Goal: Task Accomplishment & Management: Manage account settings

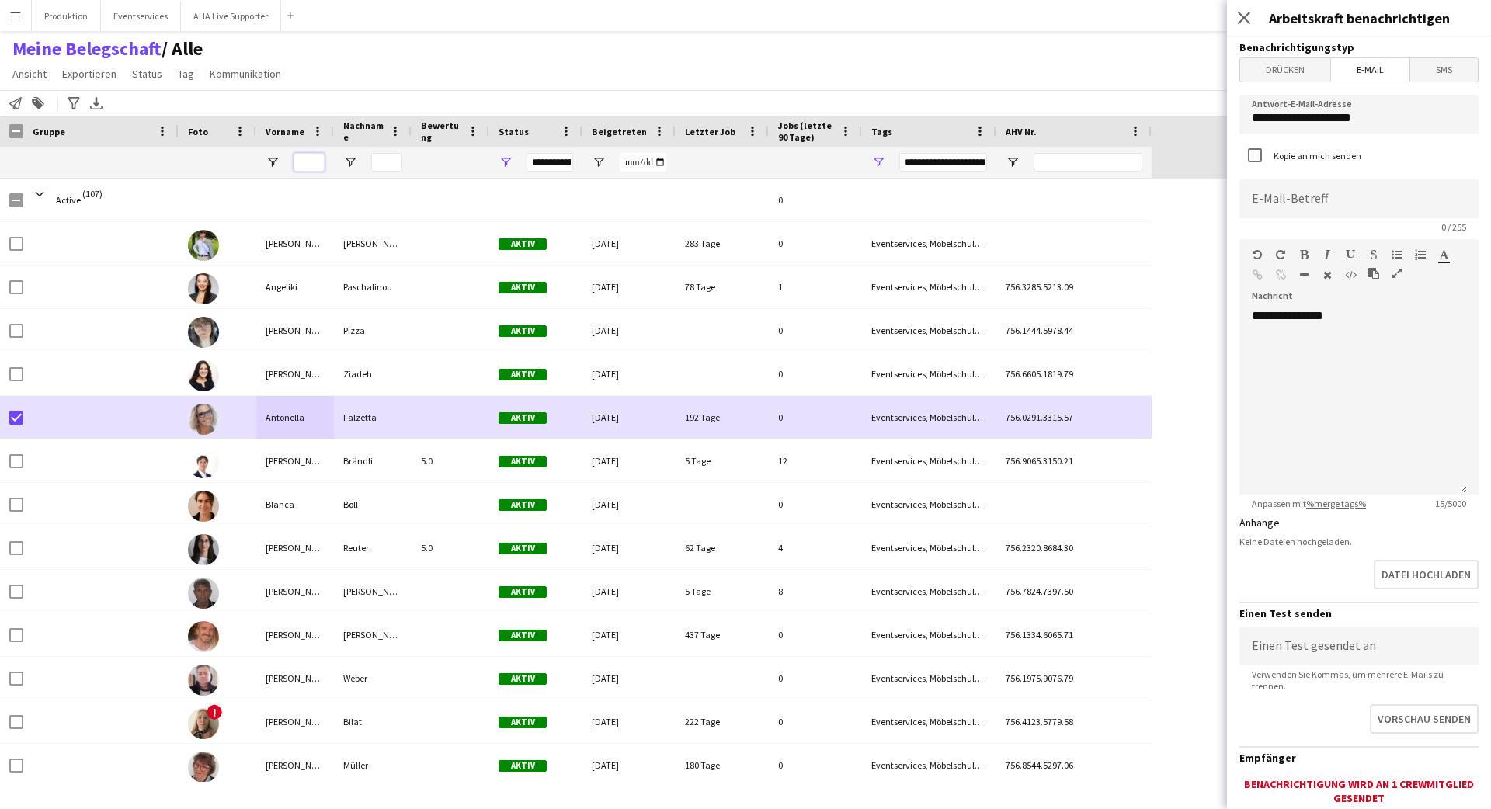
click at [318, 153] on input "Vorname Filtereingang" at bounding box center [309, 162] width 31 height 19
type input "**********"
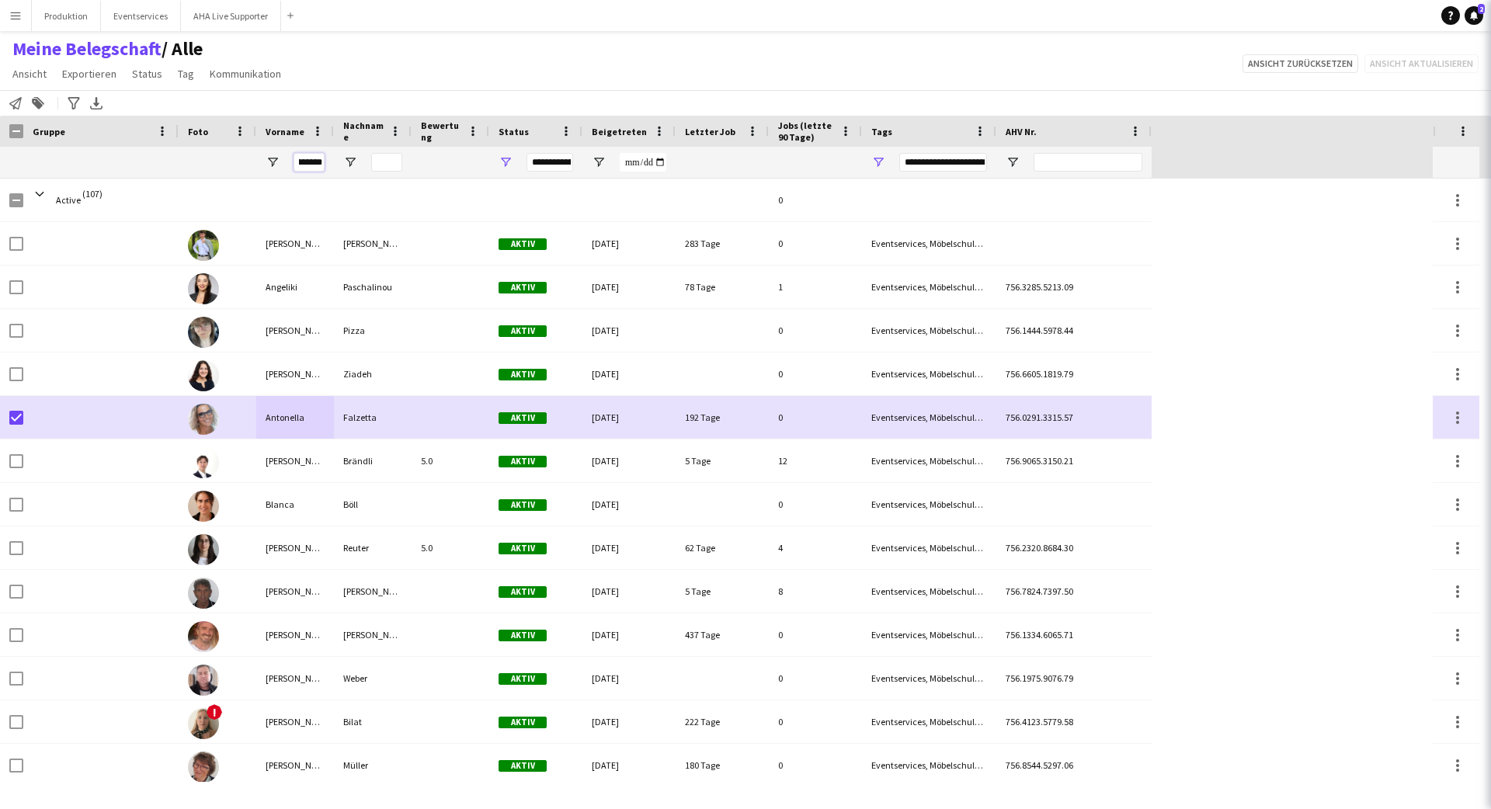
type input "***"
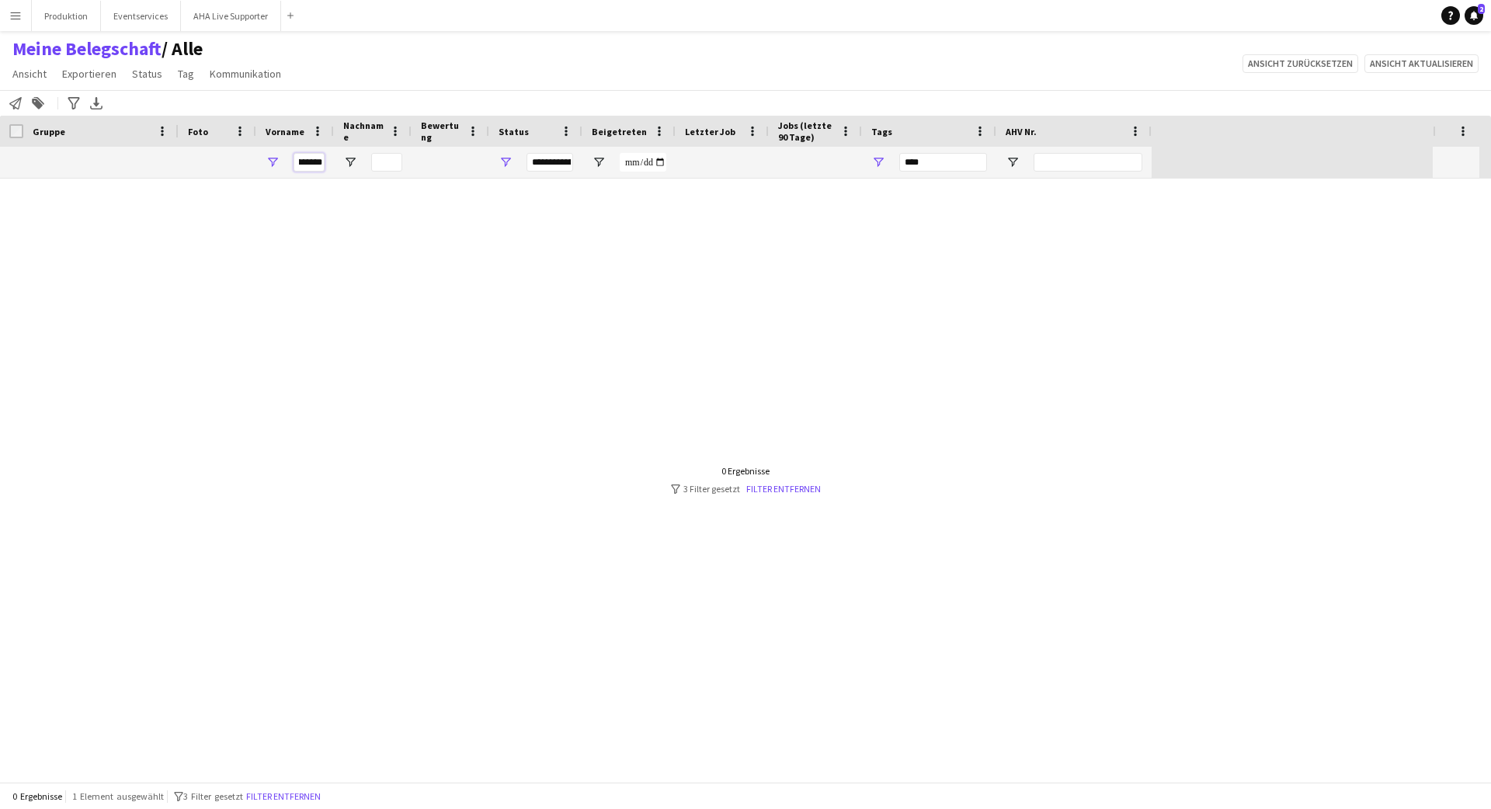
scroll to position [0, 19]
type input "*********"
click at [771, 485] on link "Filter entfernen" at bounding box center [783, 489] width 75 height 12
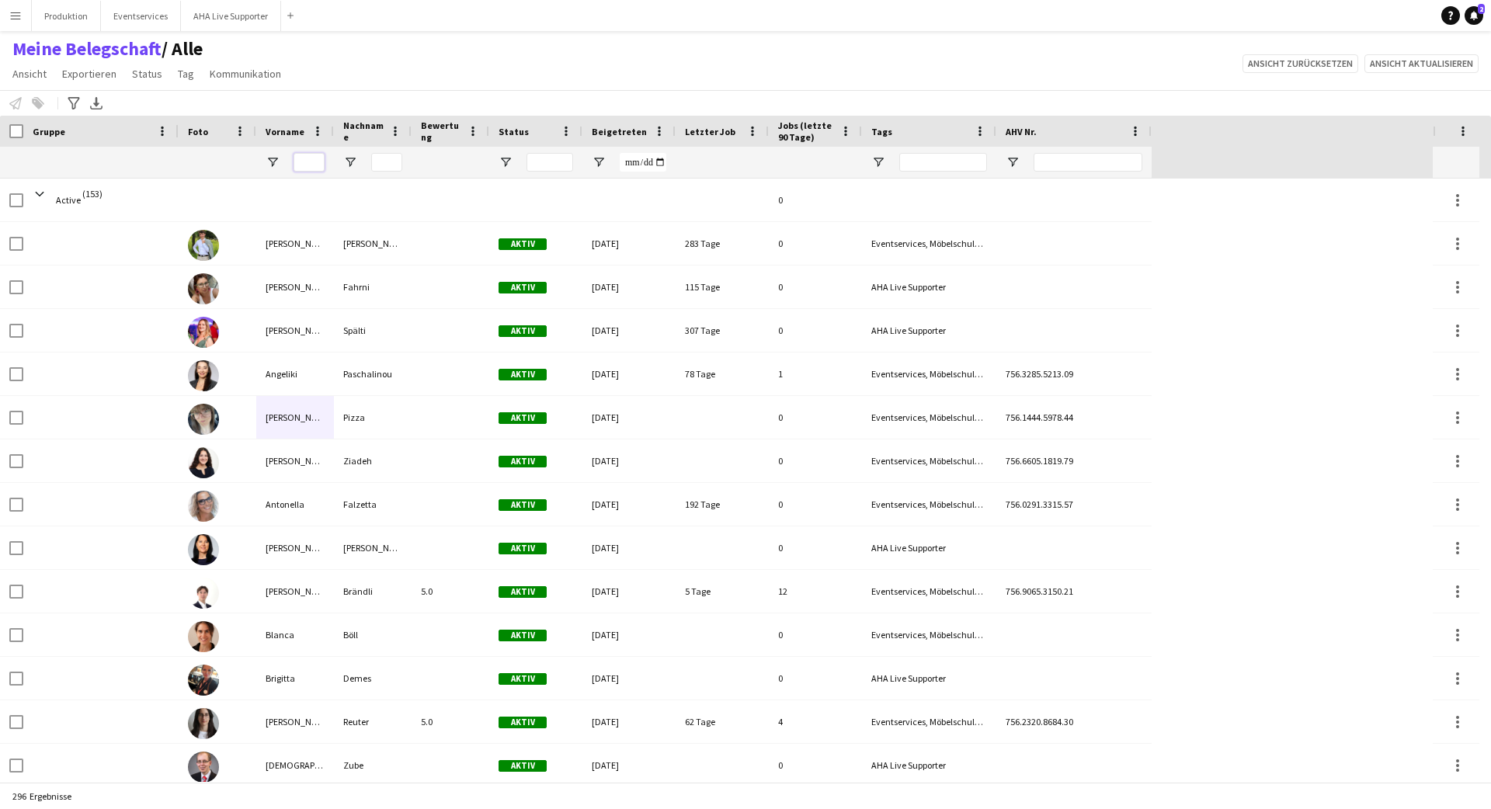
click at [316, 155] on input "Vorname Filtereingang" at bounding box center [309, 162] width 31 height 19
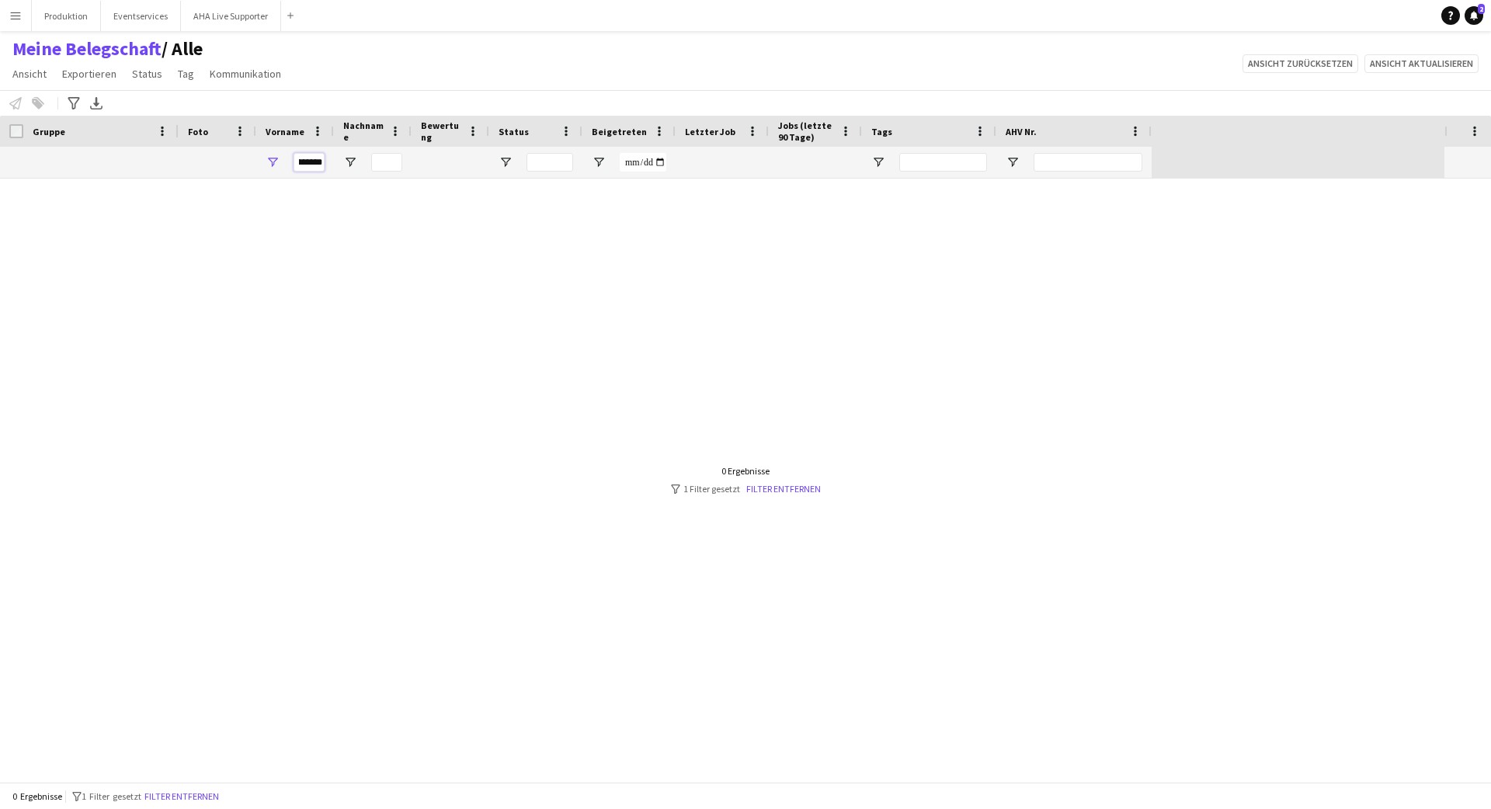
scroll to position [0, 17]
type input "*********"
click at [776, 485] on link "Filter entfernen" at bounding box center [783, 489] width 75 height 12
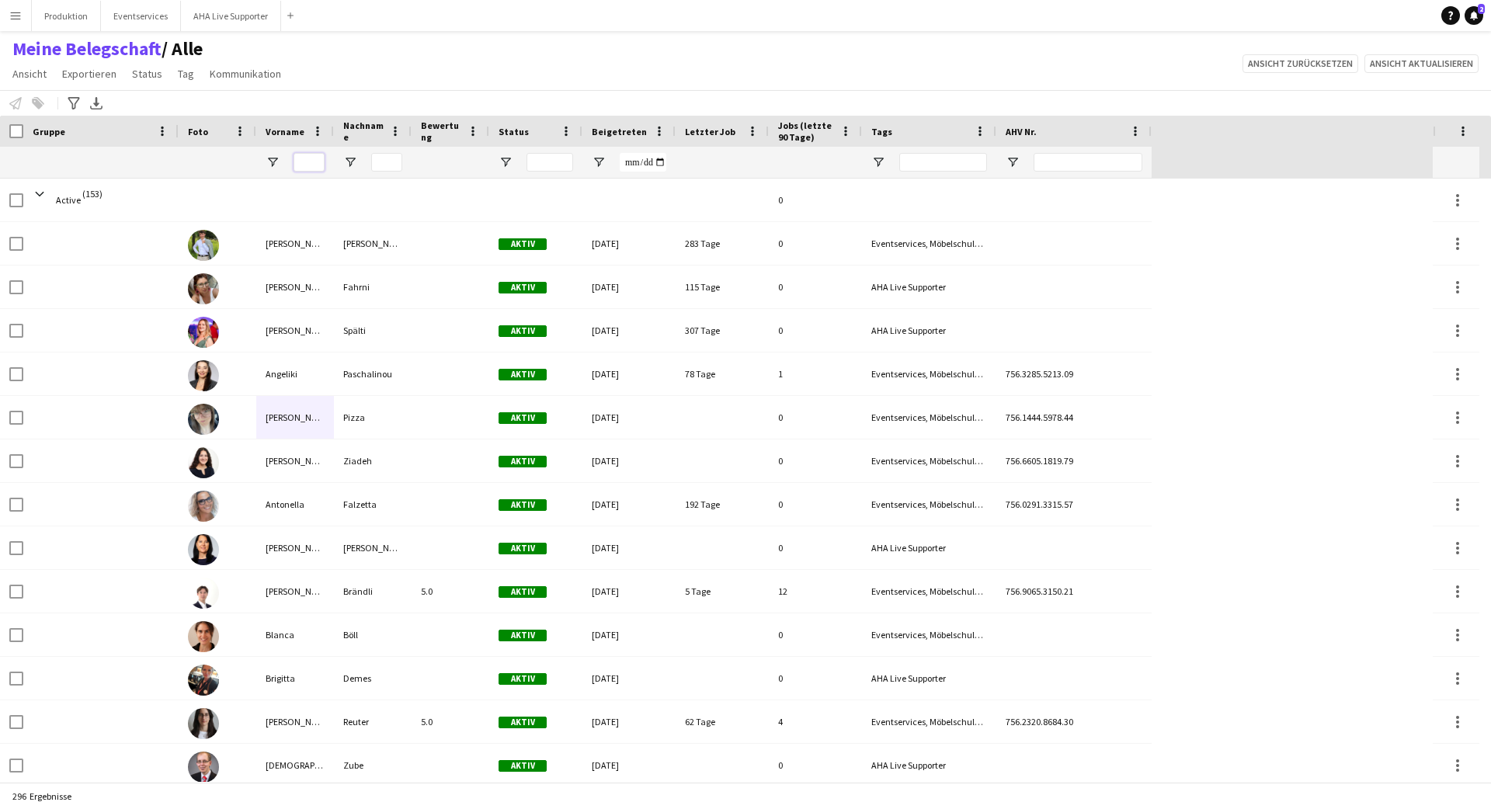
click at [311, 162] on input "Vorname Filtereingang" at bounding box center [309, 162] width 31 height 19
type input "****"
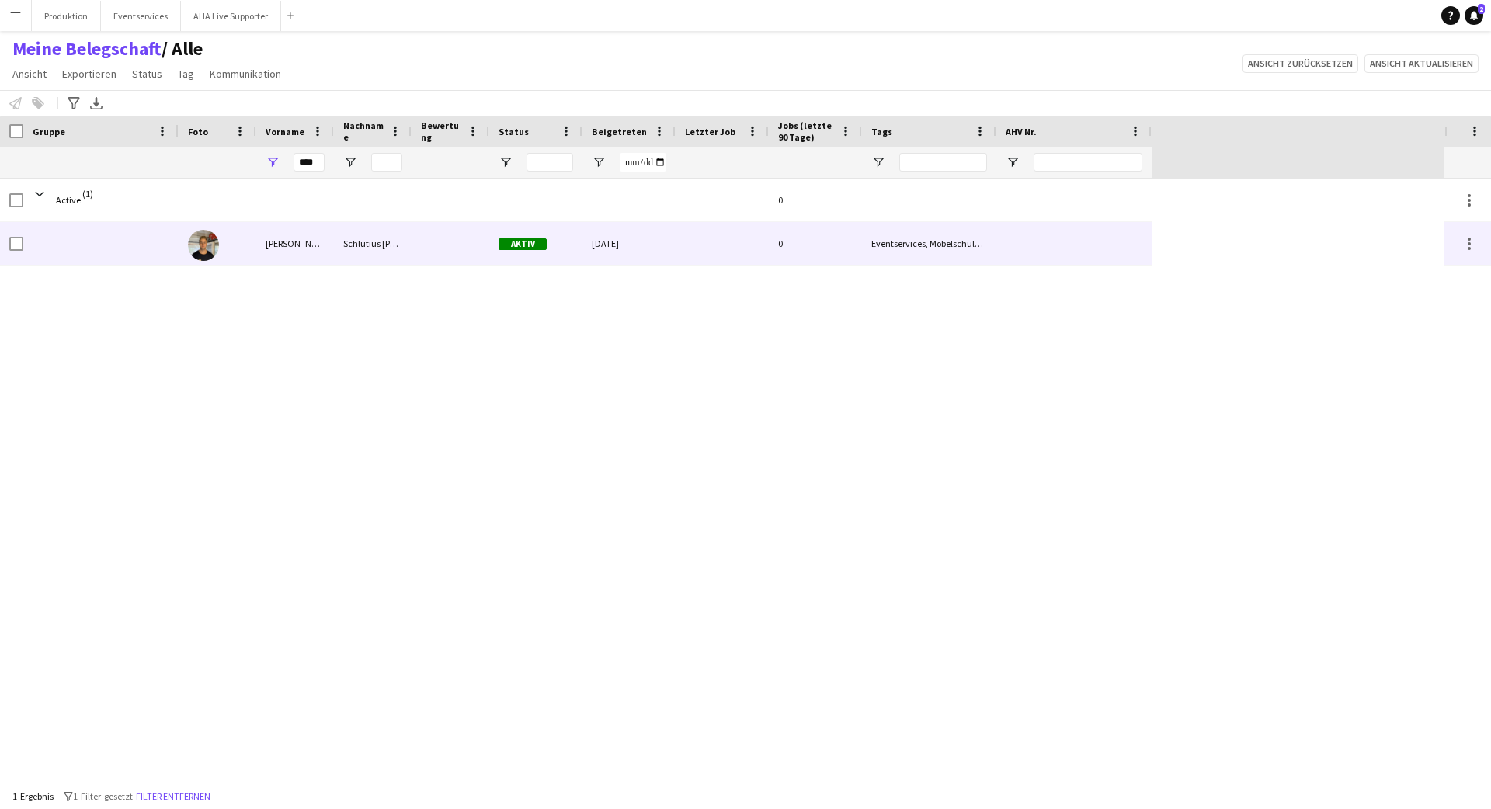
click at [275, 232] on div "[PERSON_NAME]" at bounding box center [295, 243] width 78 height 43
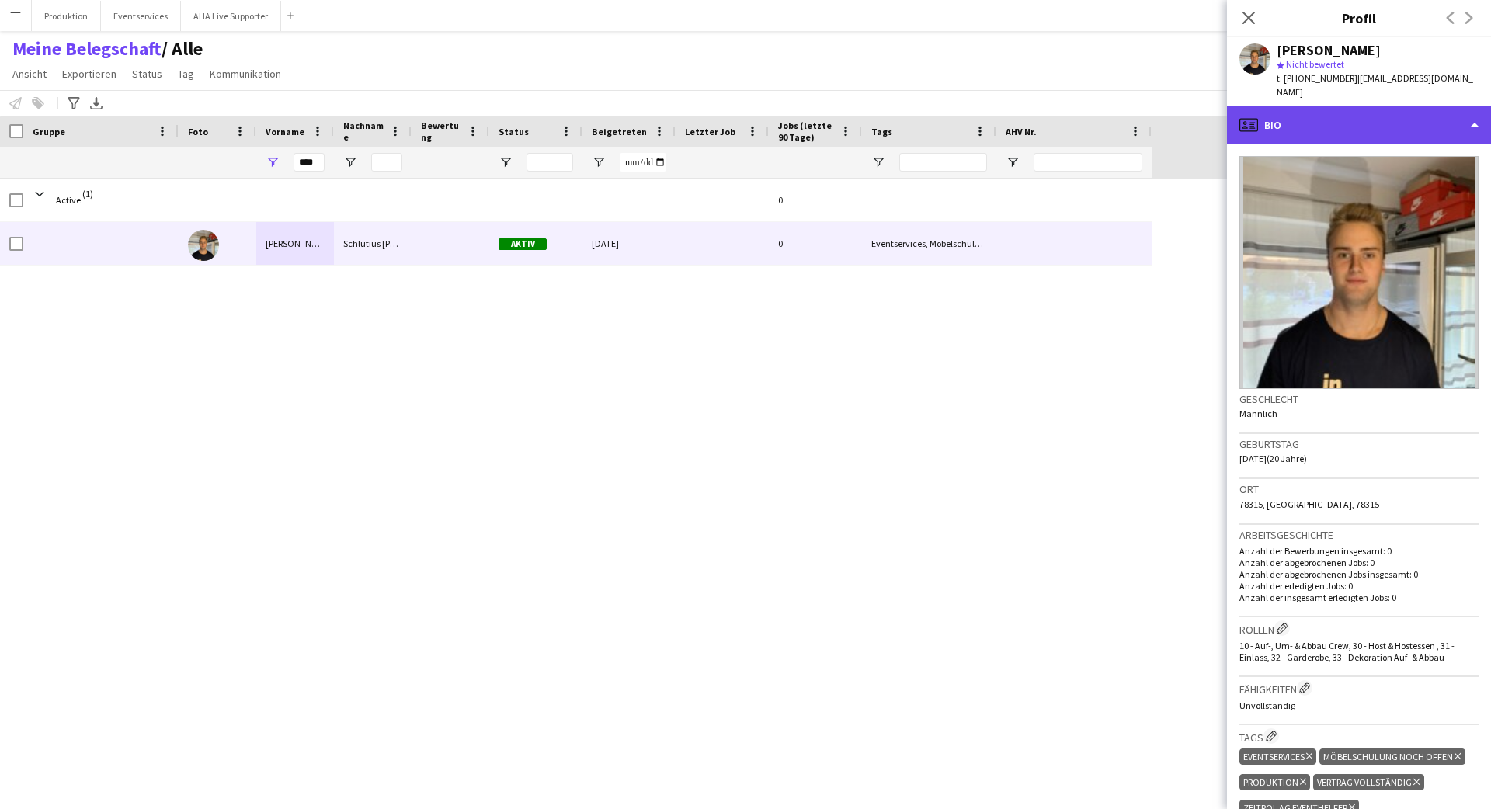
click at [1391, 106] on div "profile Bio" at bounding box center [1359, 124] width 264 height 37
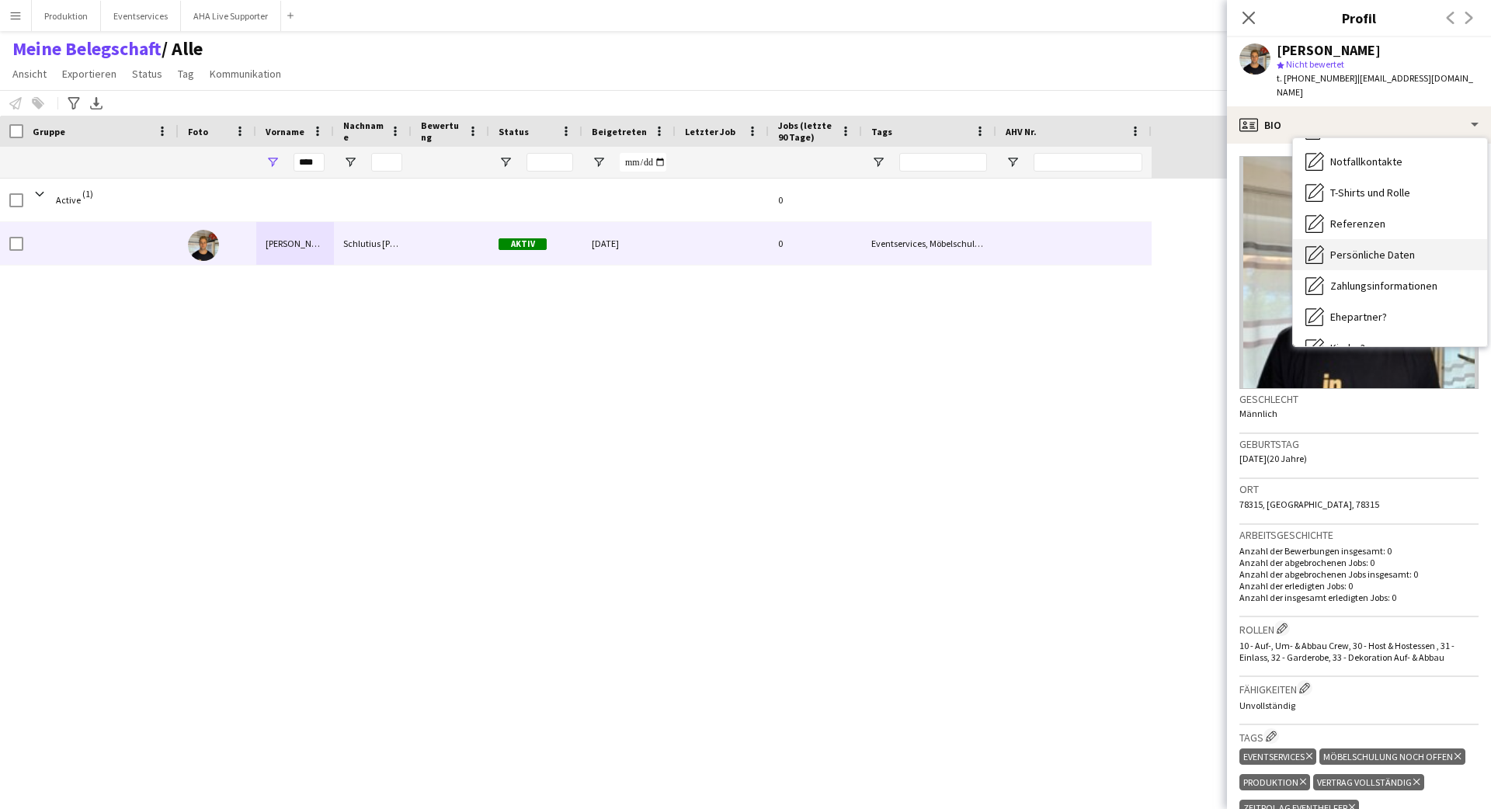
scroll to position [63, 0]
click at [1347, 249] on div "Persönliche Daten Persönliche Daten" at bounding box center [1390, 252] width 194 height 31
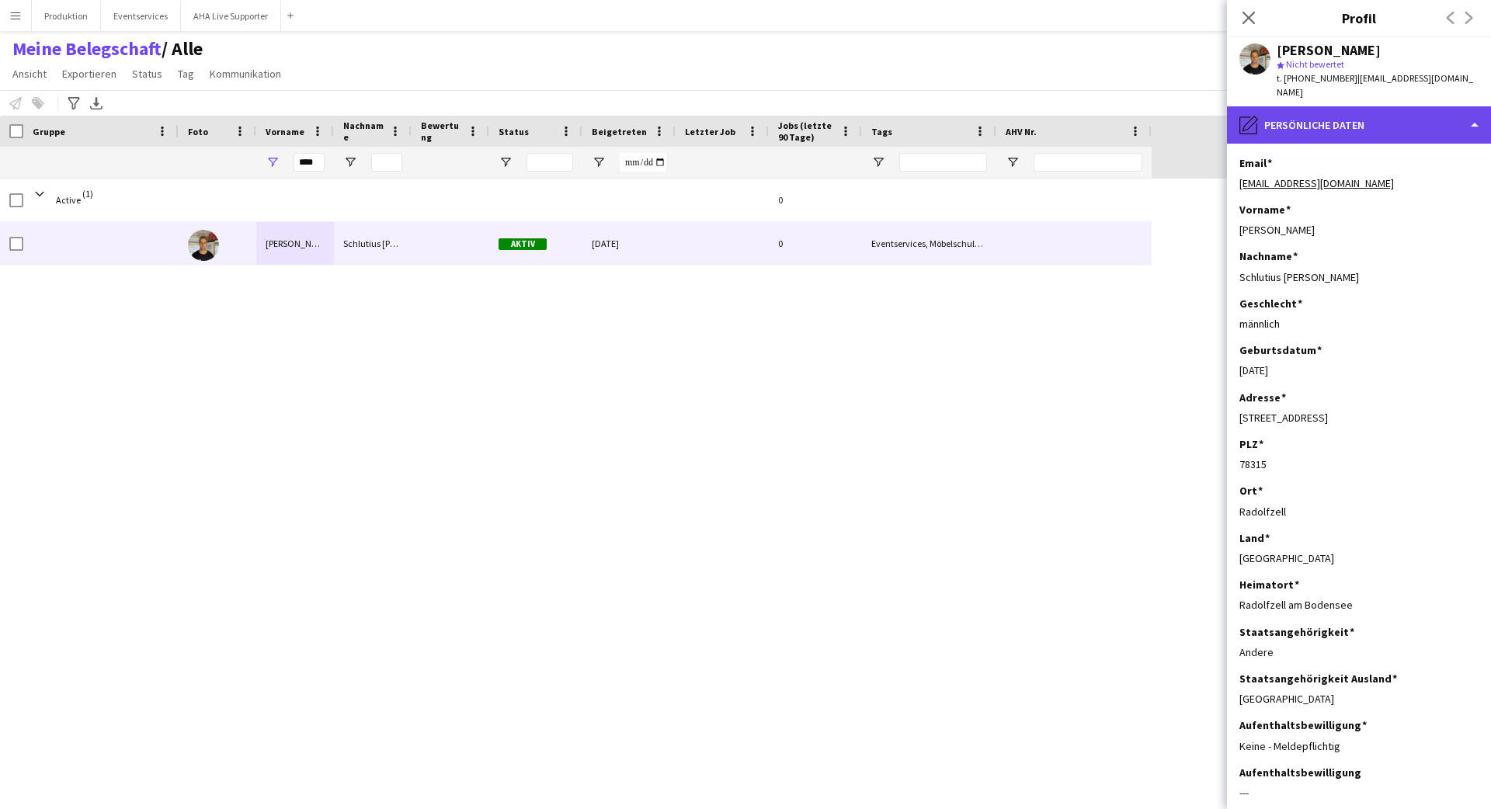
click at [1398, 109] on div "pencil4 Persönliche Daten" at bounding box center [1359, 124] width 264 height 37
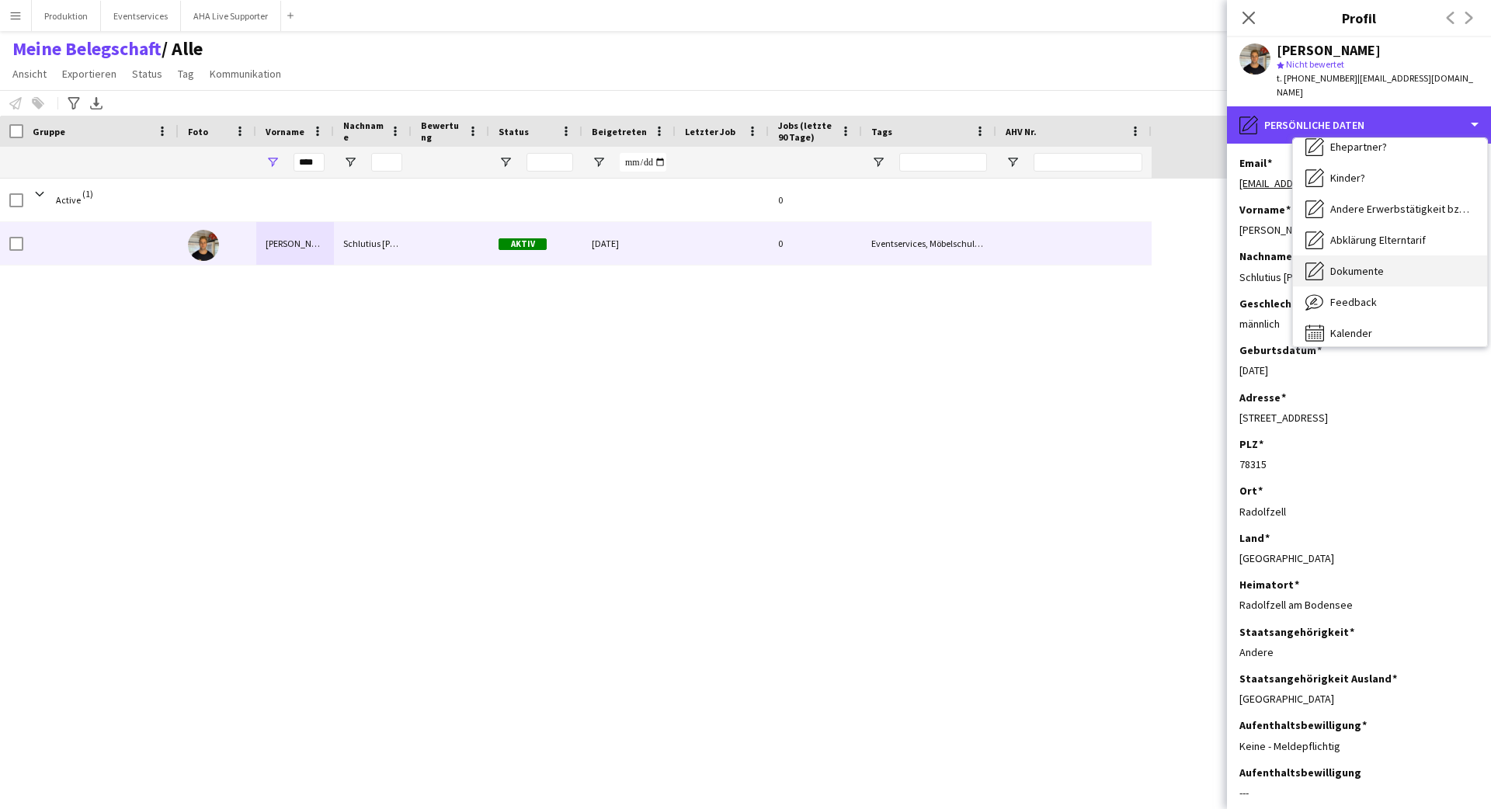
scroll to position [239, 0]
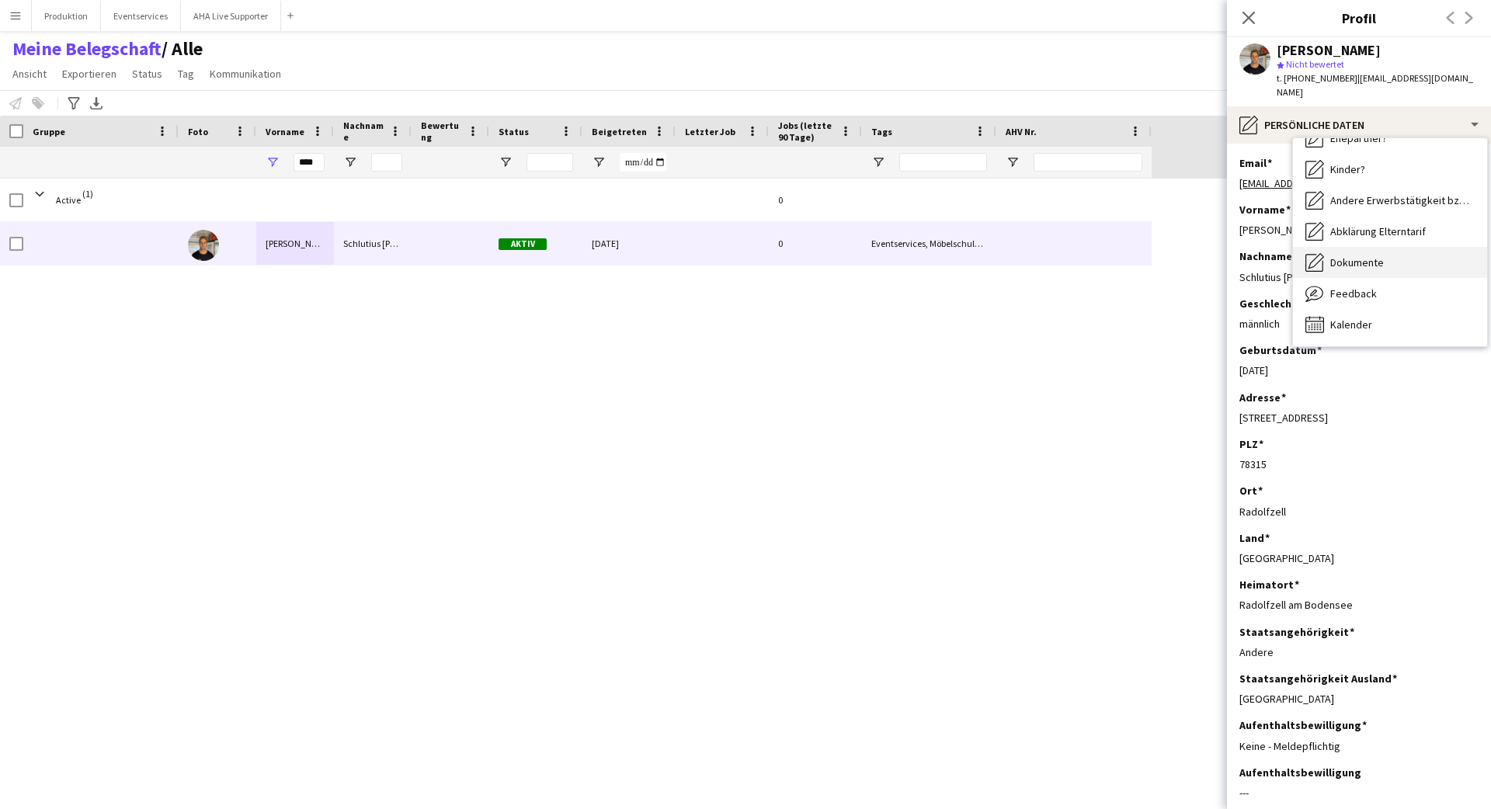
click at [1360, 258] on div "Dokumente Dokumente" at bounding box center [1390, 262] width 194 height 31
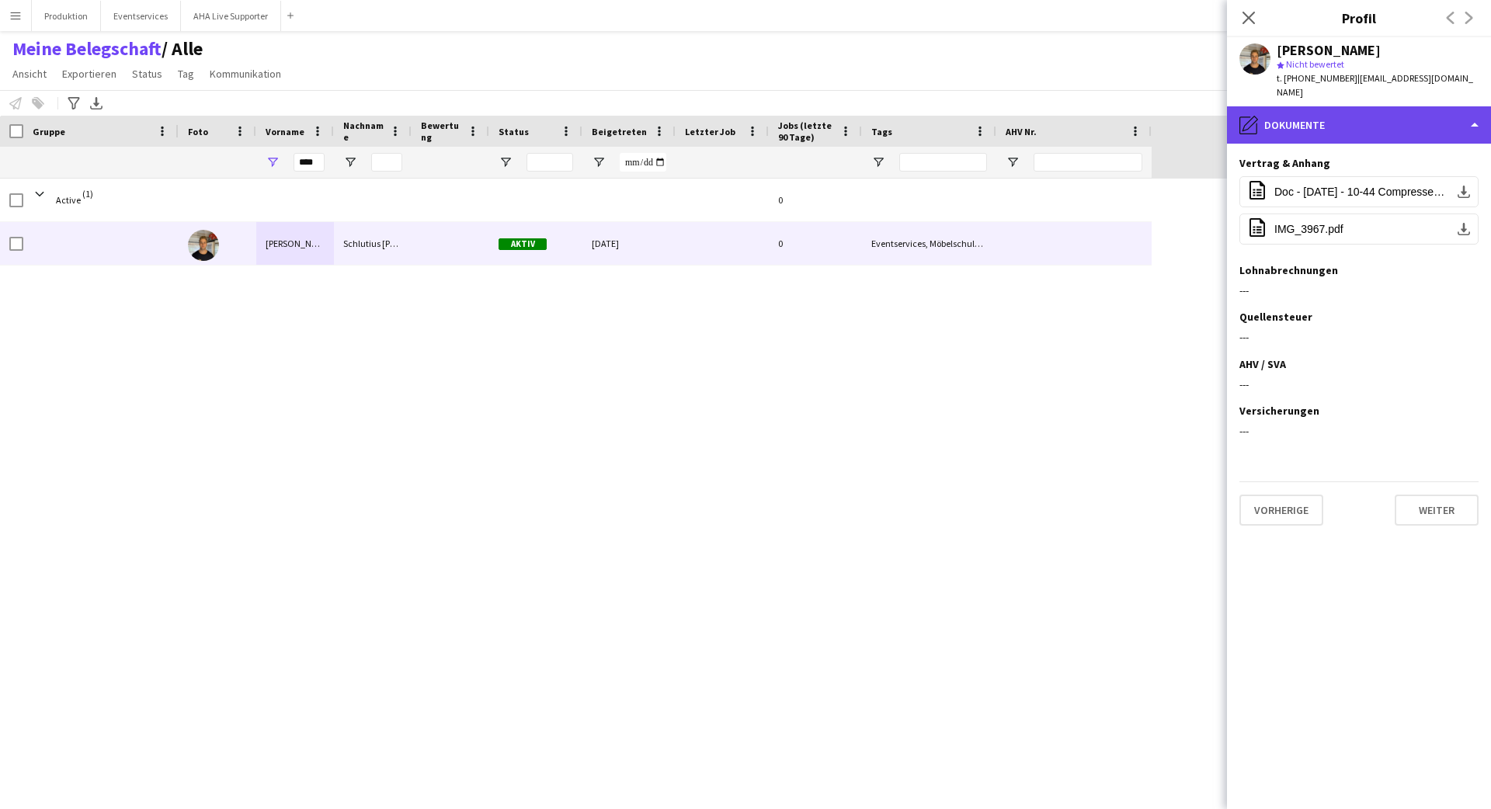
click at [1349, 106] on div "pencil4 Dokumente" at bounding box center [1359, 124] width 264 height 37
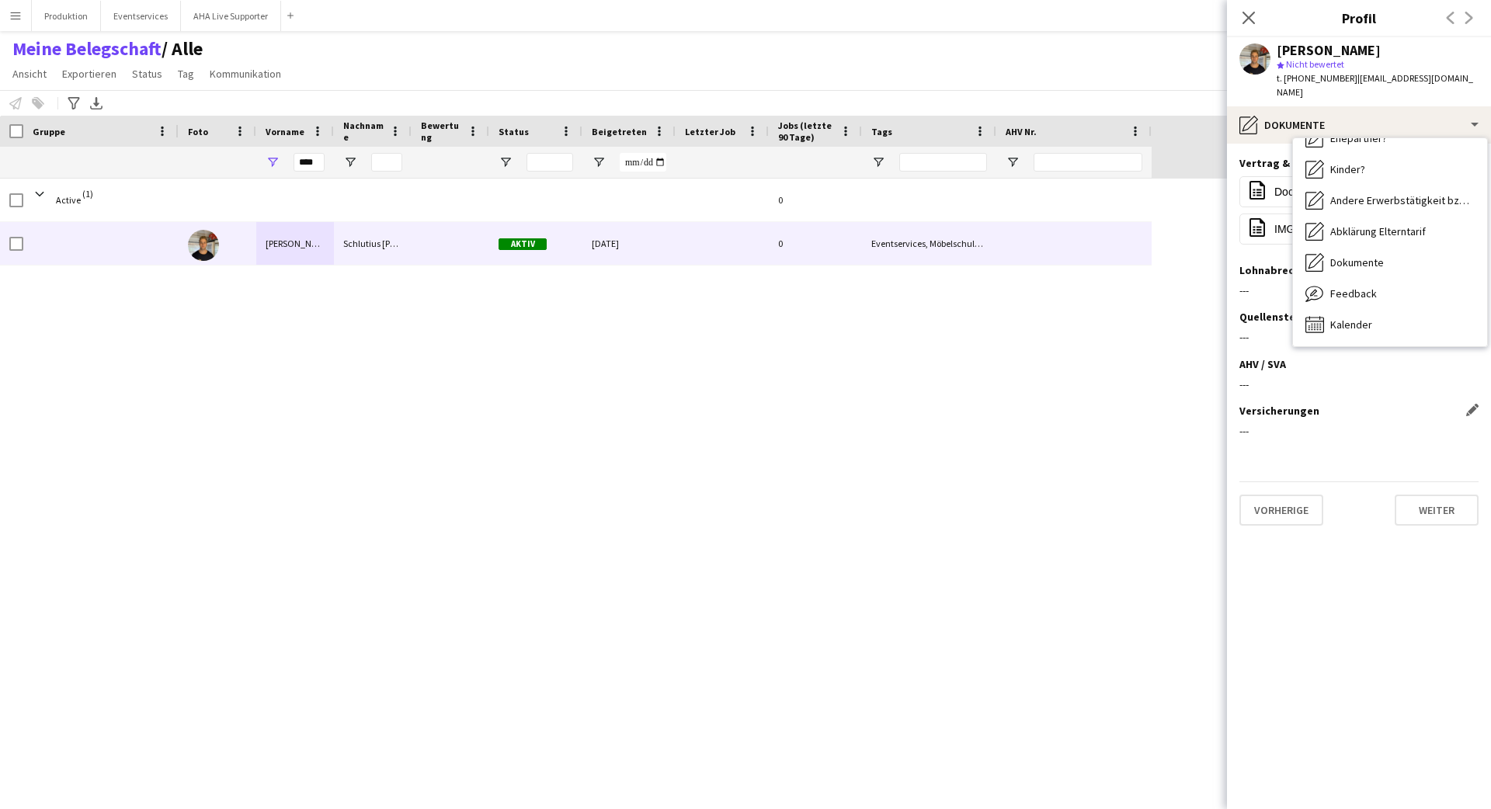
click at [1312, 404] on h3 "Versicherungen" at bounding box center [1280, 411] width 80 height 14
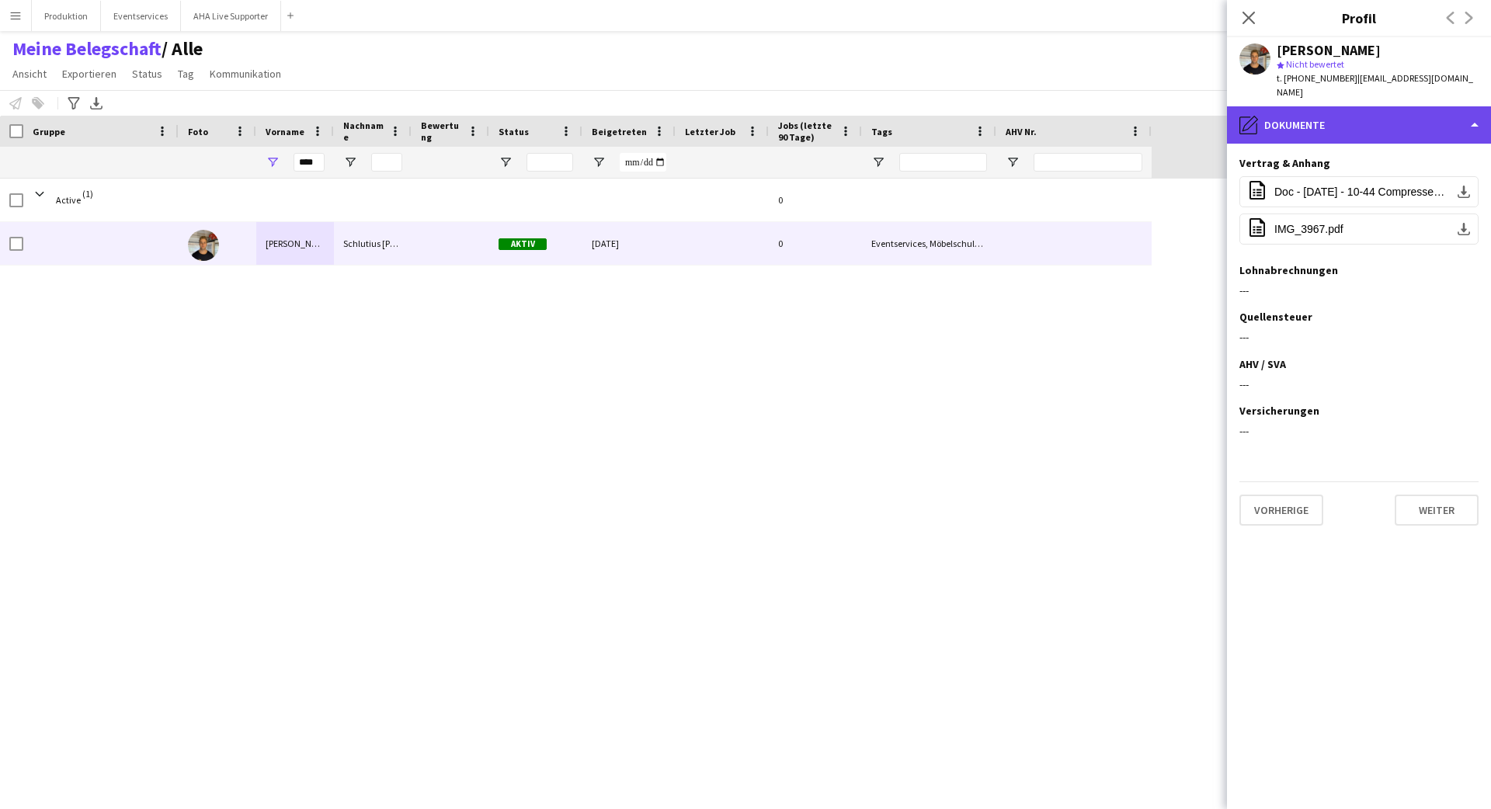
click at [1471, 107] on div "pencil4 Dokumente" at bounding box center [1359, 124] width 264 height 37
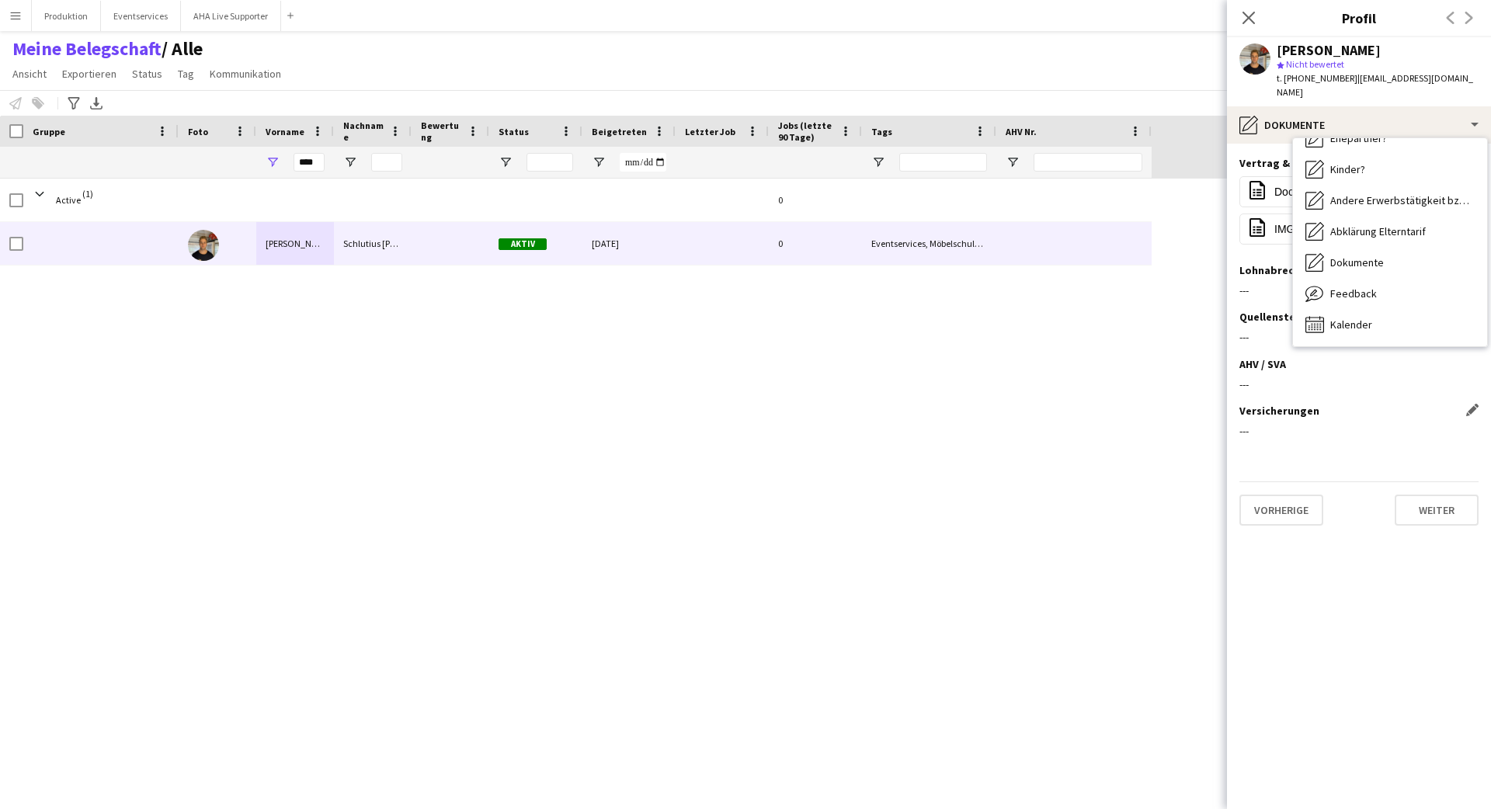
click at [1362, 404] on div "Versicherungen Dieses Feld bearbeiten" at bounding box center [1359, 411] width 239 height 14
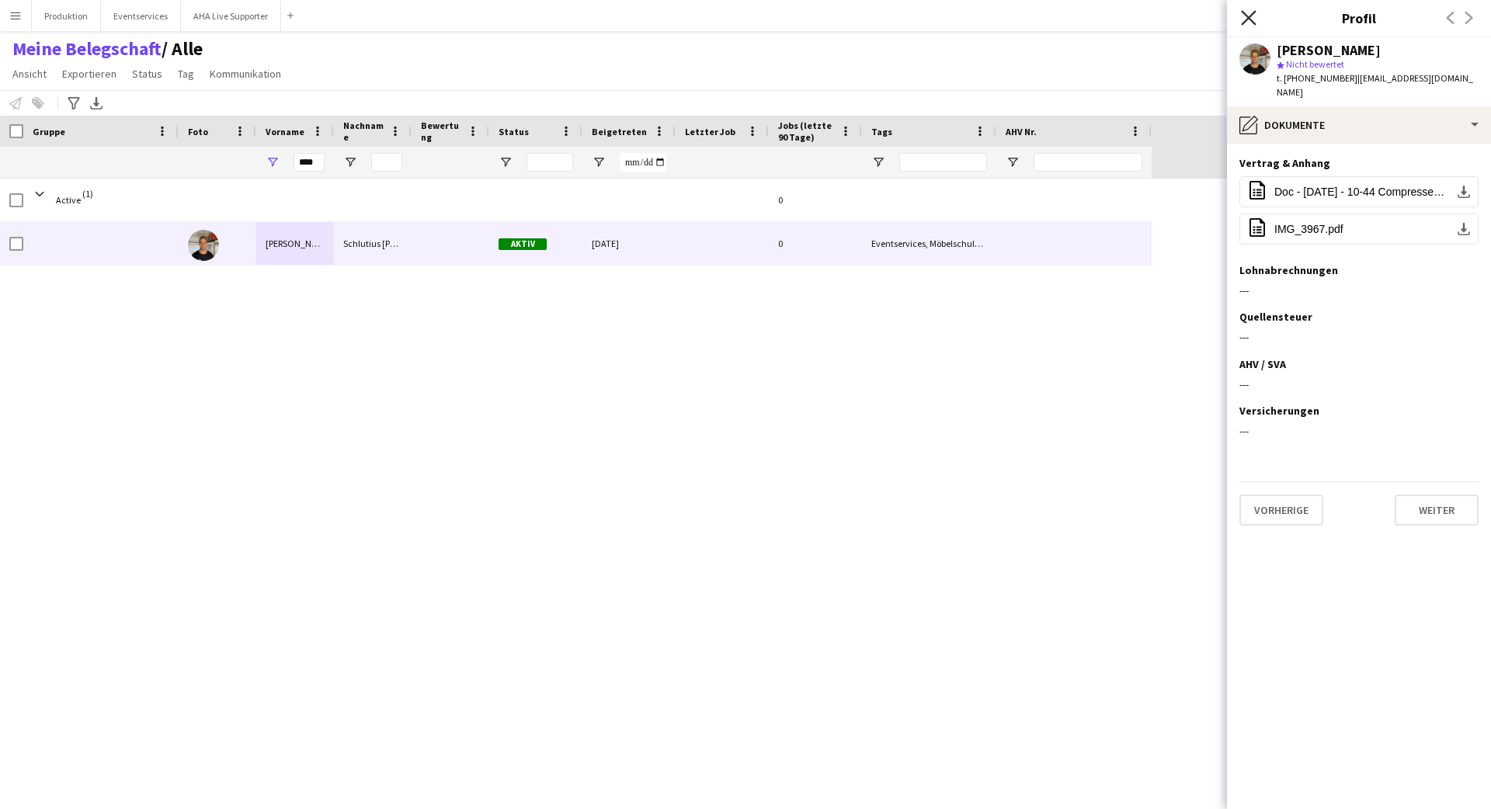
click at [1247, 16] on icon at bounding box center [1248, 17] width 15 height 15
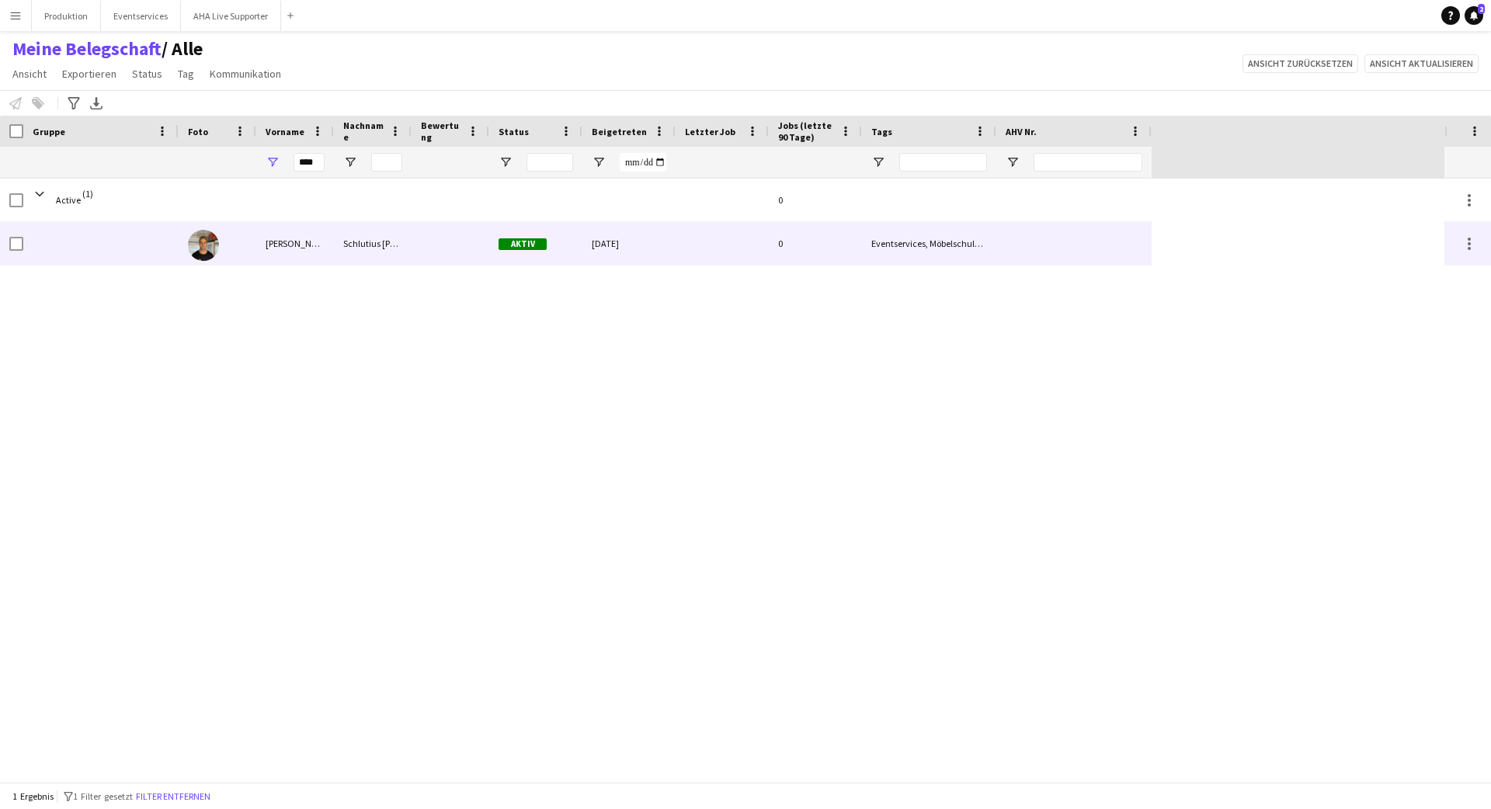
click at [819, 230] on div "0" at bounding box center [815, 243] width 93 height 43
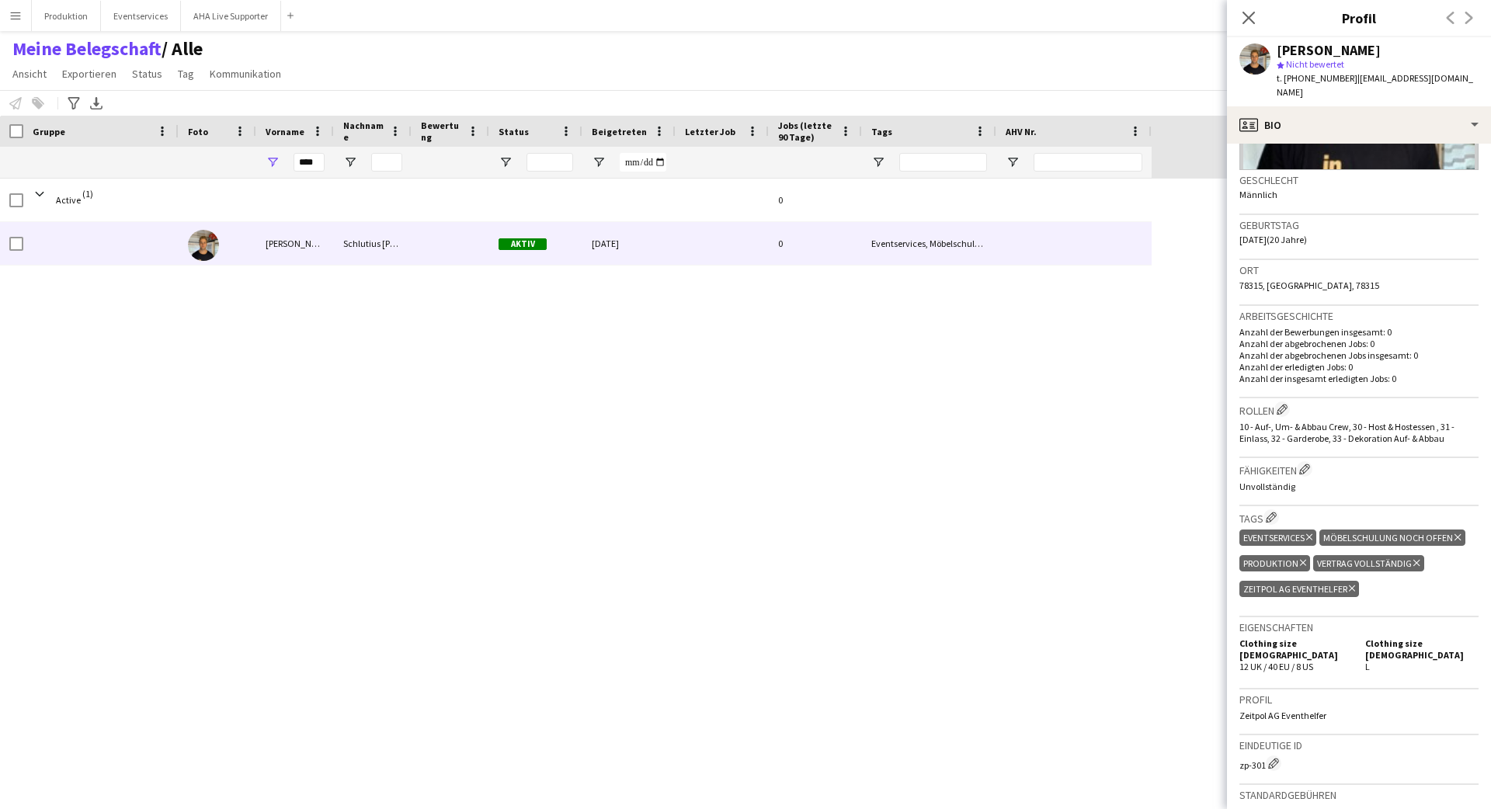
scroll to position [296, 0]
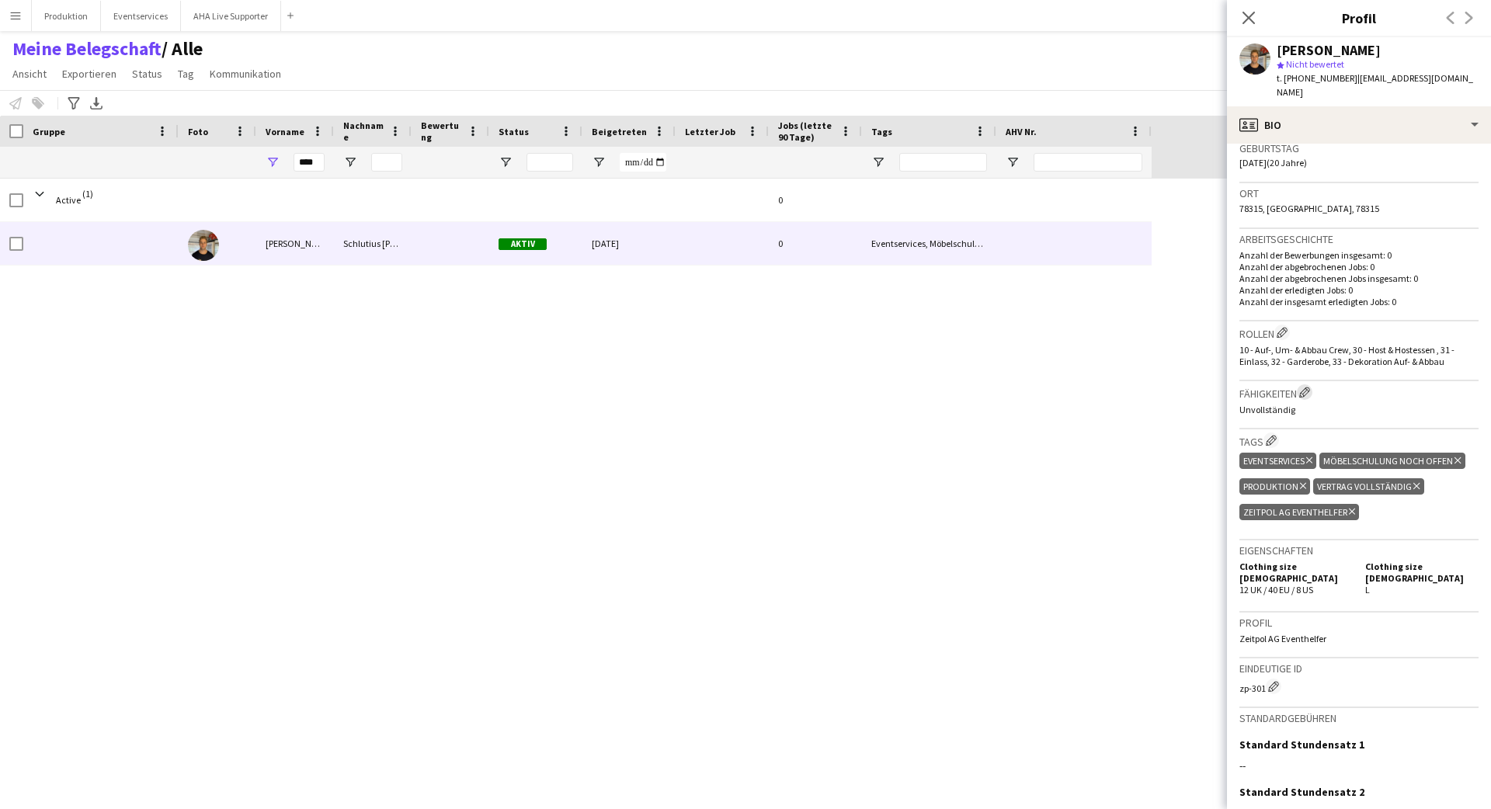
click at [1310, 387] on app-icon "Crew-Unternehmensfähigkeiten bearbeiten" at bounding box center [1304, 392] width 11 height 11
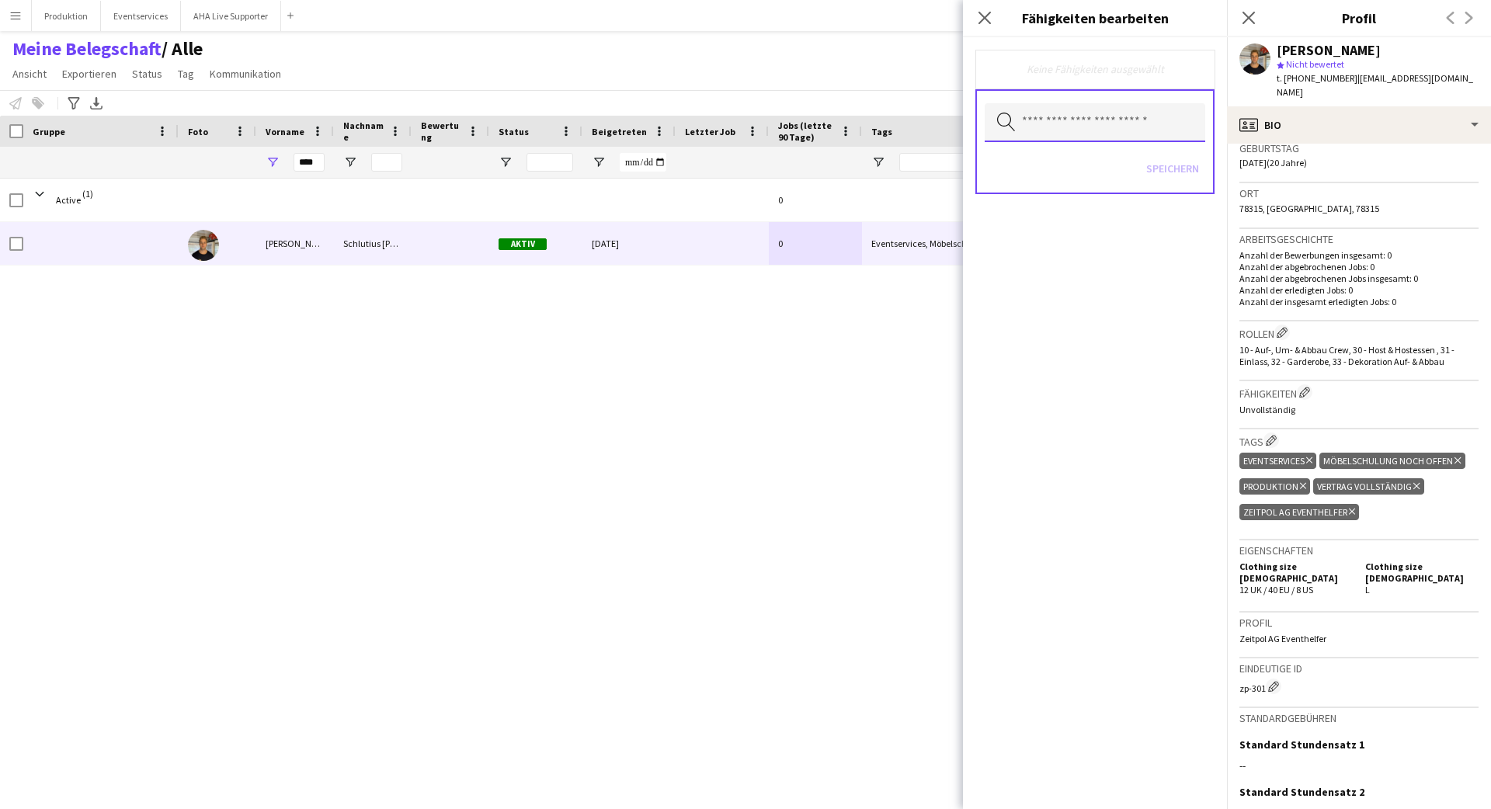
click at [1030, 134] on input "text" at bounding box center [1095, 122] width 221 height 39
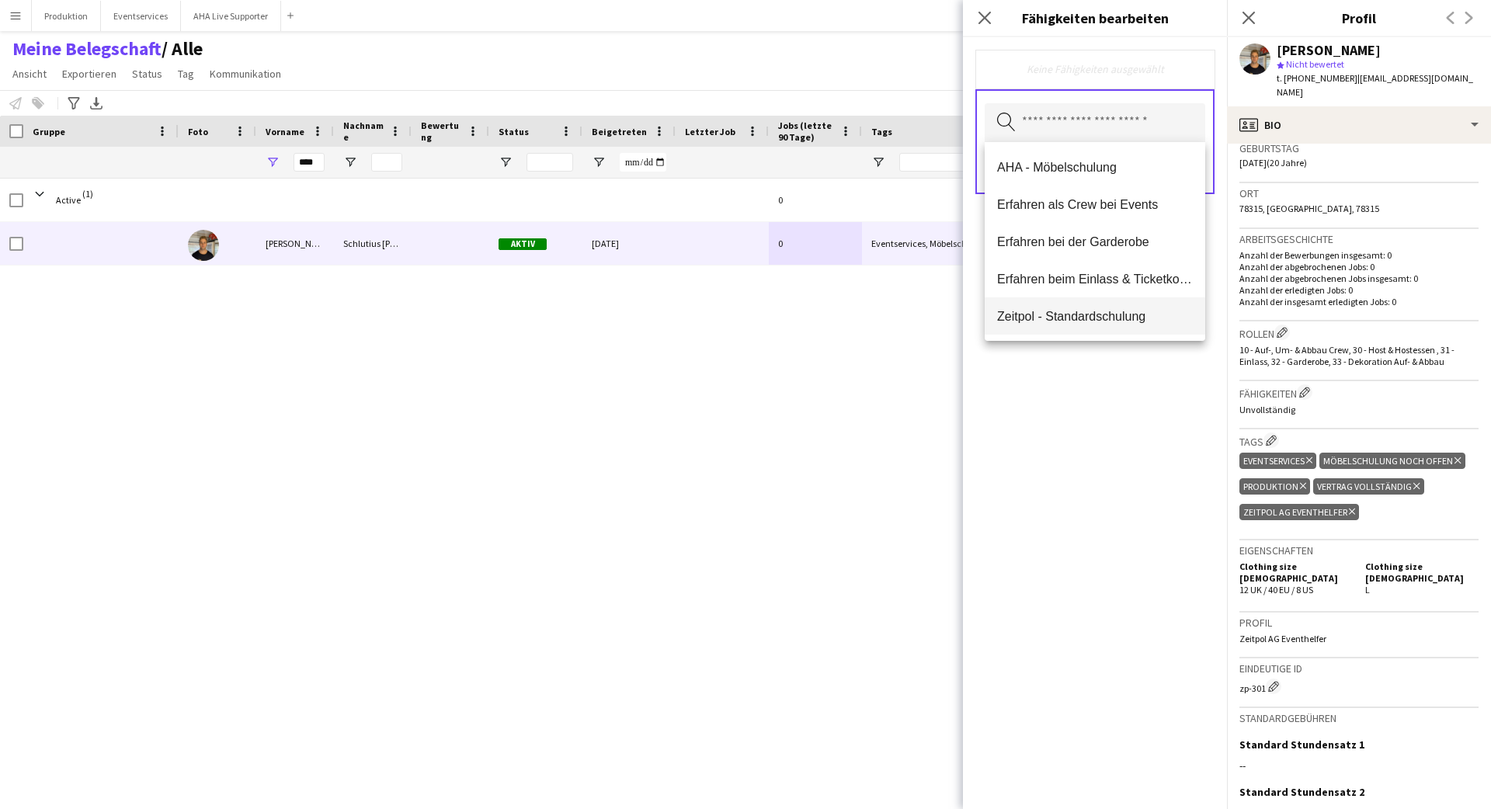
click at [1033, 304] on mat-option "Zeitpol - Standardschulung" at bounding box center [1095, 315] width 221 height 37
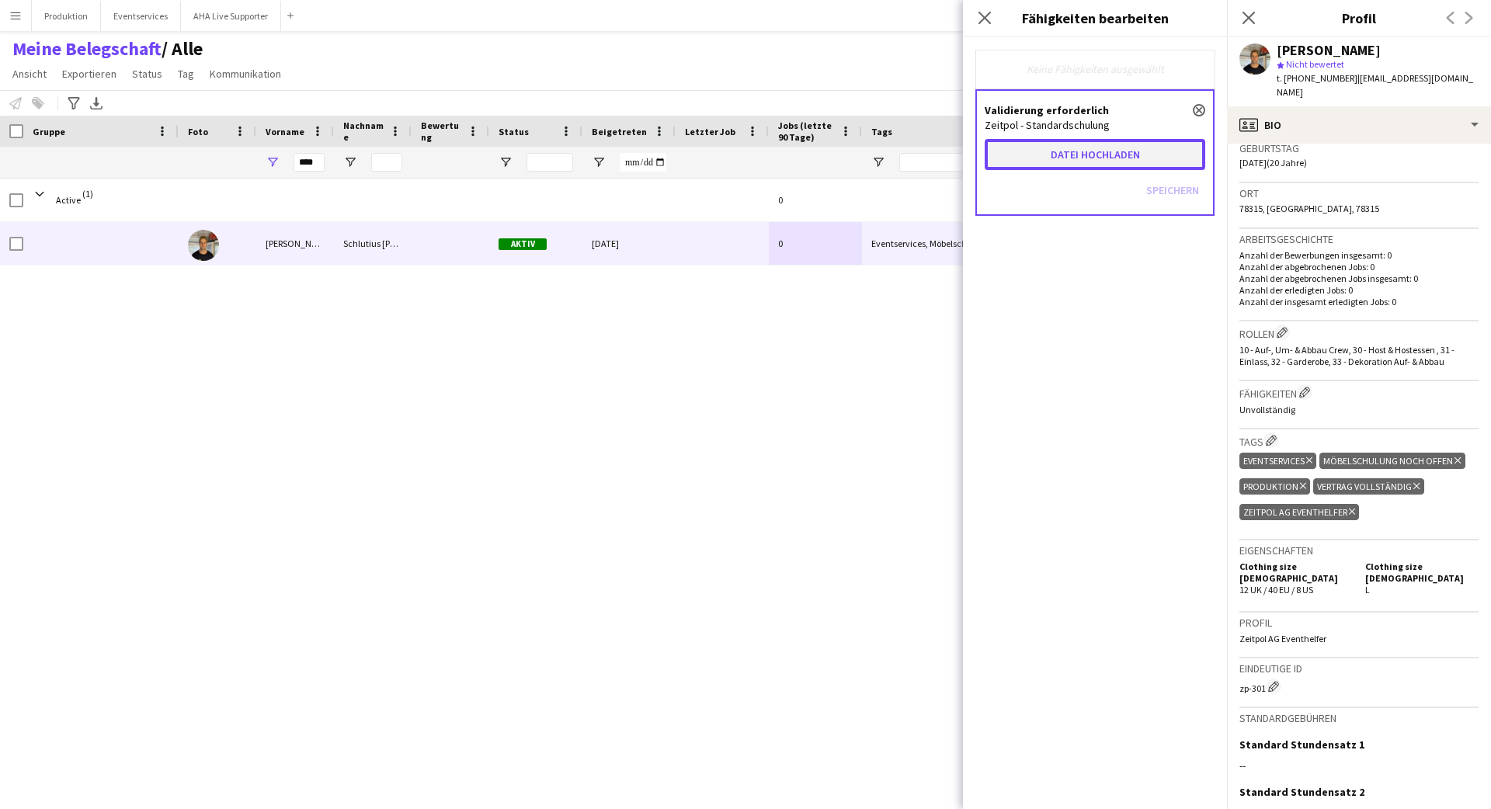
click at [1063, 155] on button "Datei hochladen" at bounding box center [1095, 154] width 221 height 31
click at [1073, 159] on div "Validierung erforderlich close Zeitpol - Standardschulung Datei hochladen Speic…" at bounding box center [1095, 152] width 239 height 126
click at [1084, 149] on div "Validierung erforderlich close Zeitpol - Standardschulung Datei hochladen Speic…" at bounding box center [1095, 152] width 239 height 126
click at [1205, 106] on div "Validierung erforderlich close Zeitpol - Standardschulung Datei hochladen Speic…" at bounding box center [1095, 152] width 239 height 126
click at [982, 17] on icon "Pop-in schließen" at bounding box center [985, 18] width 12 height 12
